Goal: Check status

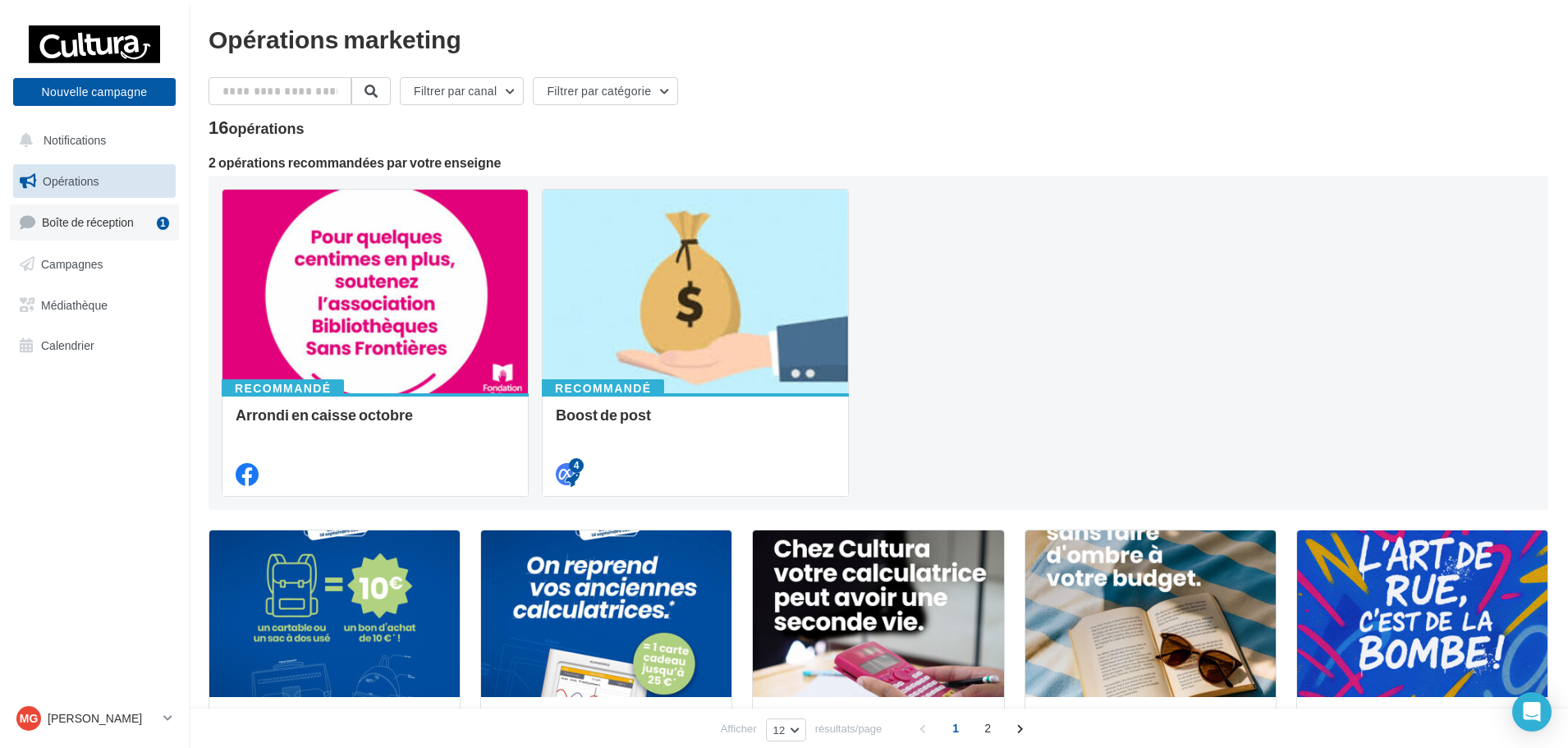
click at [120, 235] on link "Boîte de réception 1" at bounding box center [94, 222] width 169 height 35
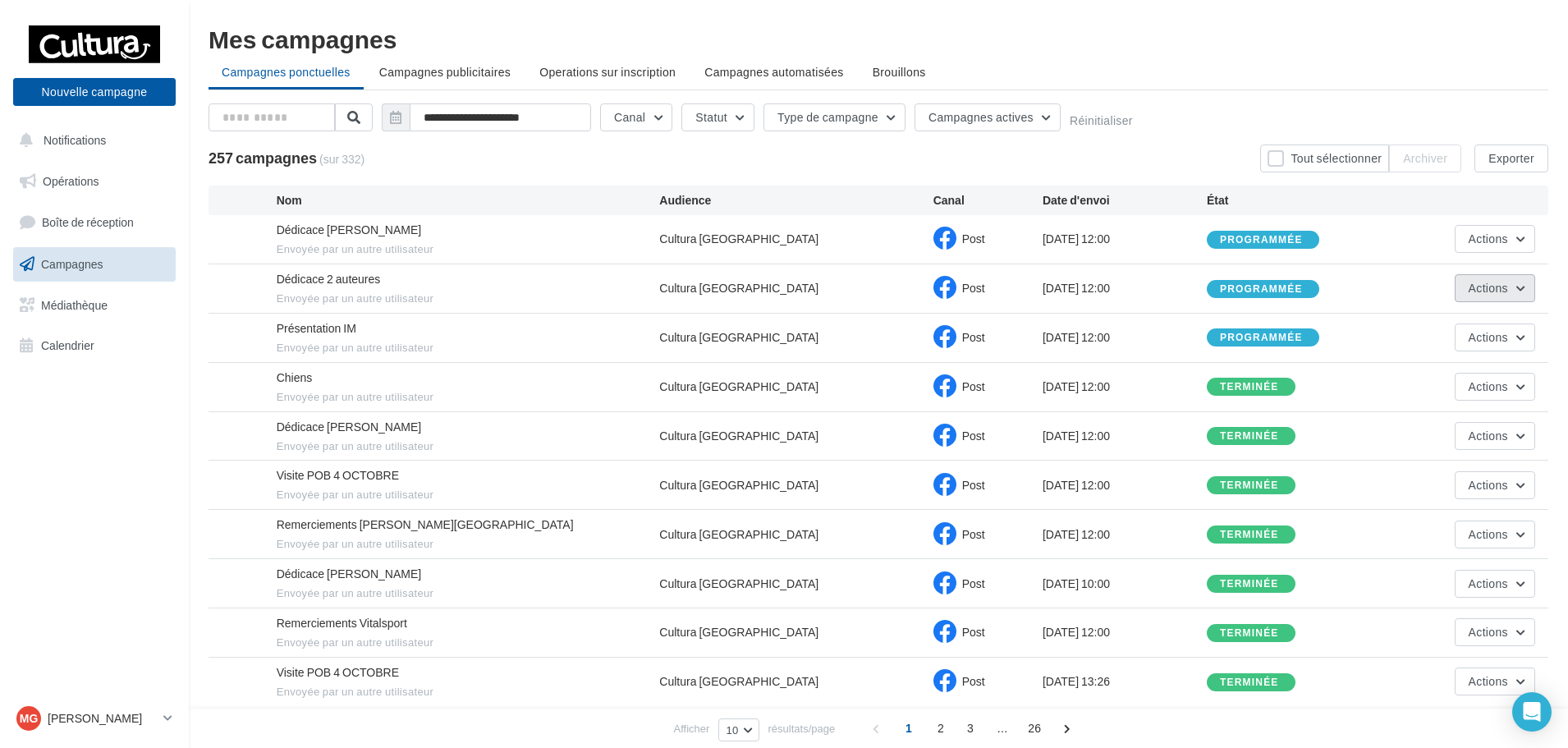
click at [1509, 279] on button "Actions" at bounding box center [1495, 288] width 80 height 28
click at [1504, 325] on button "Voir les résultats" at bounding box center [1453, 327] width 165 height 43
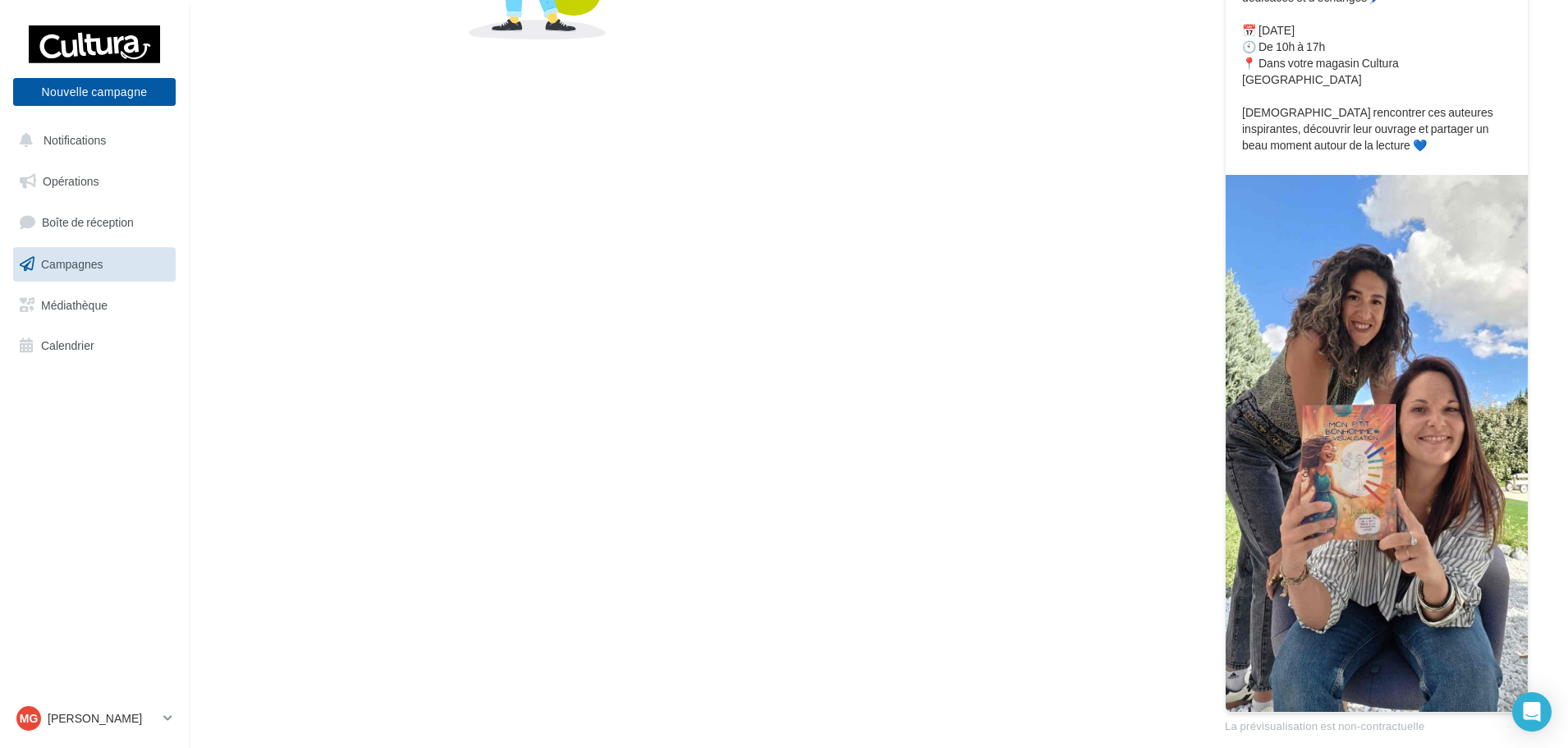
scroll to position [455, 0]
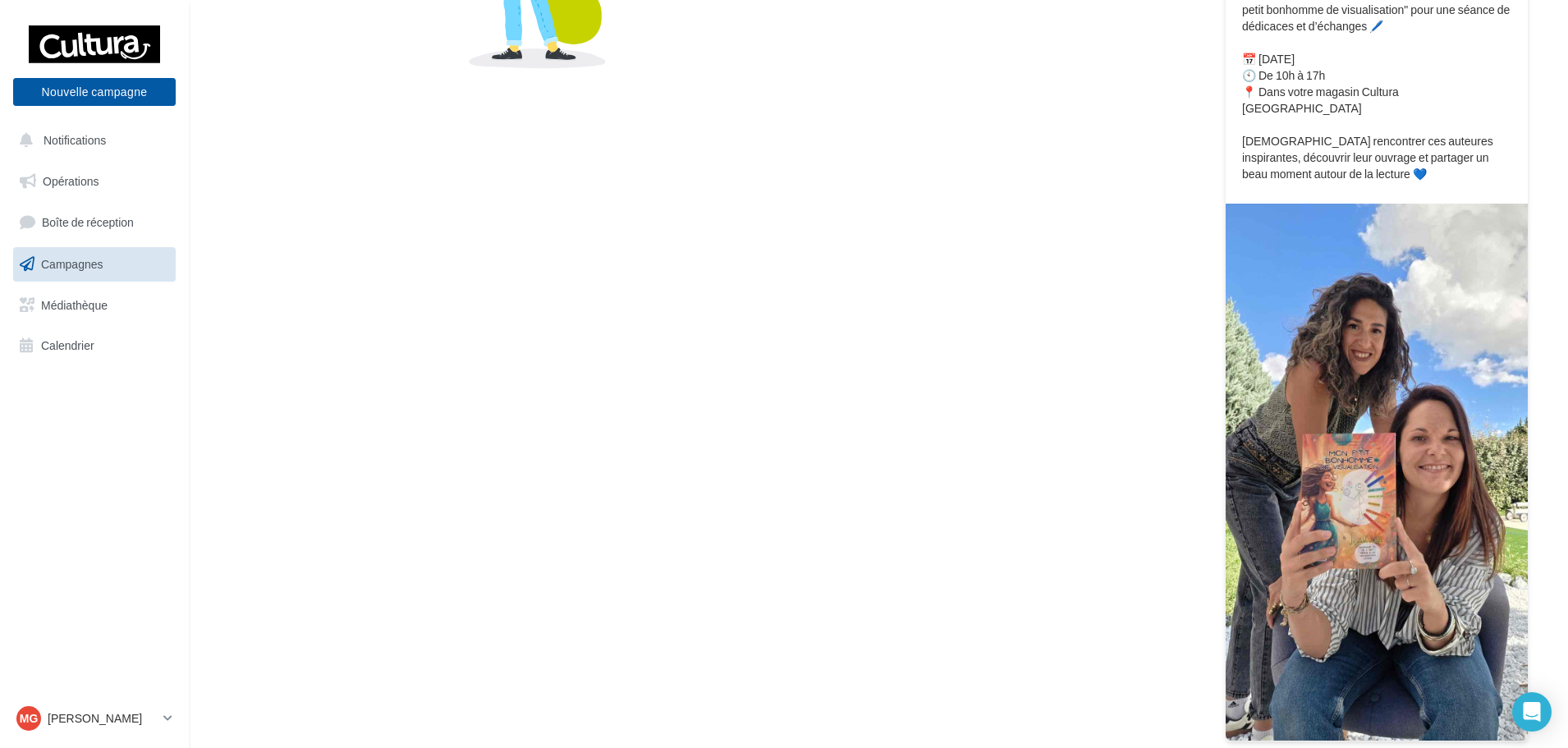
click at [102, 270] on span "Campagnes" at bounding box center [71, 263] width 62 height 14
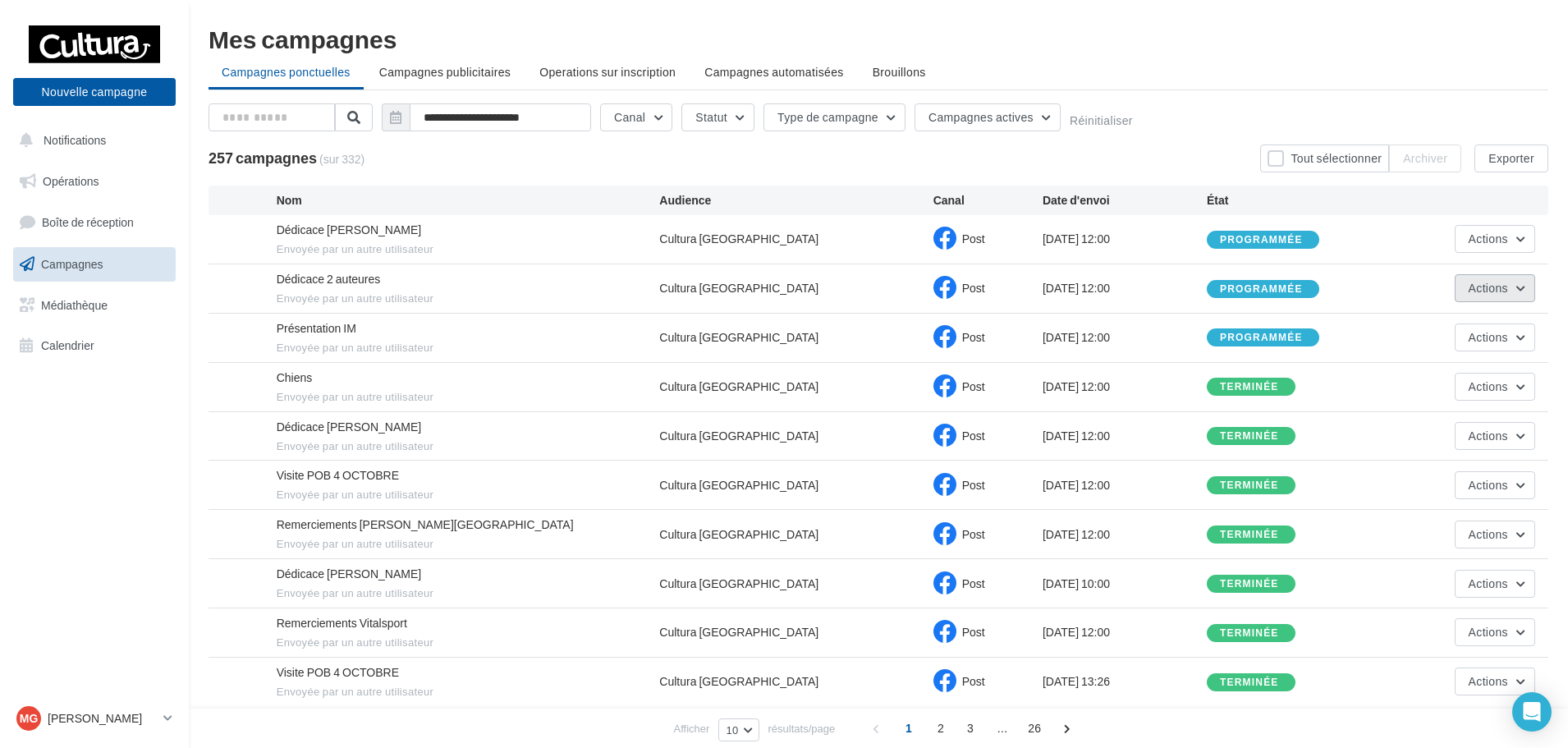
click at [1490, 298] on button "Actions" at bounding box center [1495, 288] width 80 height 28
click at [1162, 294] on div "11/10/2025 12:00" at bounding box center [1125, 289] width 165 height 16
drag, startPoint x: 1501, startPoint y: 280, endPoint x: 1002, endPoint y: 316, distance: 500.3
click at [1002, 316] on div "Présentation IM Envoyée par un autre utilisateur Cultura Troyes Post 08/10/2025…" at bounding box center [879, 338] width 1340 height 49
click at [381, 291] on span "Envoyée par un autre utilisateur" at bounding box center [468, 298] width 383 height 14
